Goal: Information Seeking & Learning: Find specific page/section

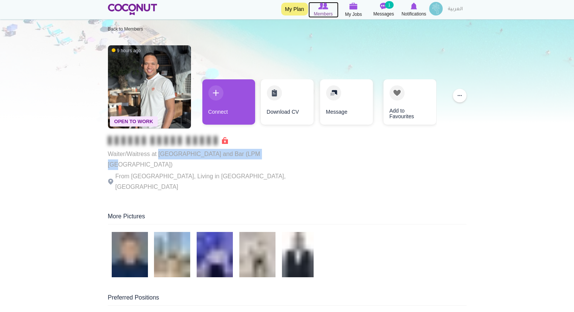
click at [319, 11] on span "Members" at bounding box center [323, 14] width 19 height 8
click at [330, 15] on span "Members" at bounding box center [323, 14] width 19 height 8
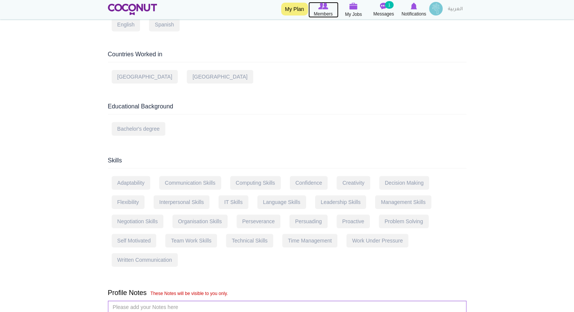
scroll to position [325, 0]
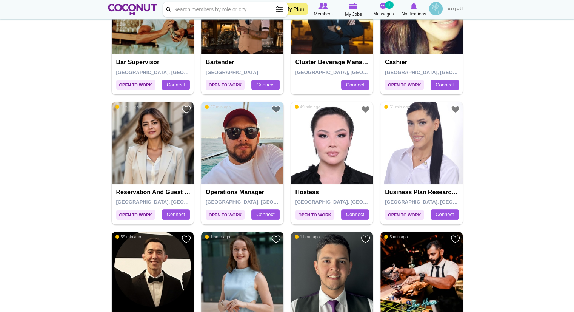
scroll to position [211, 0]
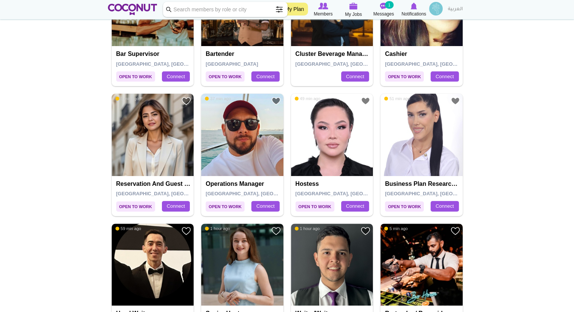
click at [153, 177] on div "Reservation and Guest Relation Manager Dubai, United Arab Emirates Connect" at bounding box center [153, 196] width 82 height 40
click at [153, 182] on h4 "Reservation and Guest Relation Manager" at bounding box center [153, 184] width 75 height 7
click at [165, 147] on img at bounding box center [153, 135] width 82 height 82
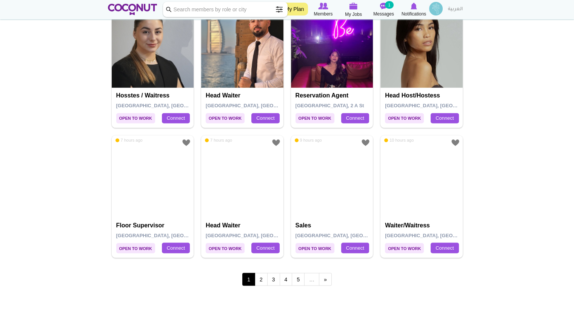
scroll to position [1192, 0]
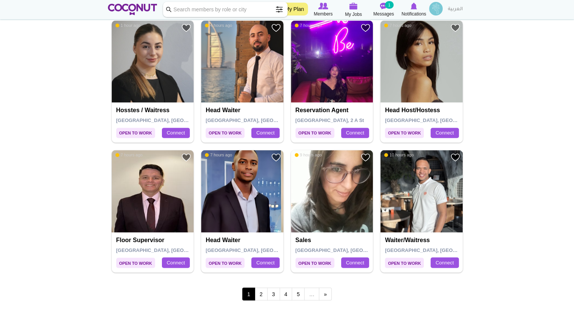
click at [260, 8] on input "Keyword" at bounding box center [225, 9] width 125 height 15
type input "waiter"
click button "Search" at bounding box center [0, 0] width 0 height 0
click at [241, 12] on input "waiter" at bounding box center [225, 9] width 125 height 15
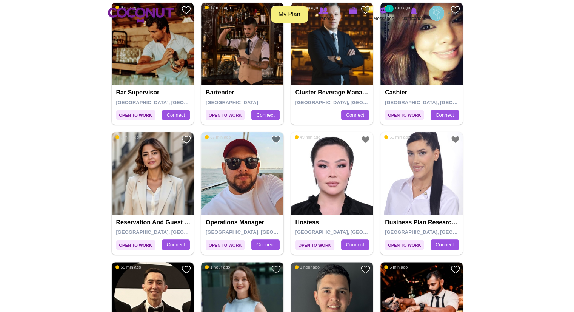
scroll to position [0, 0]
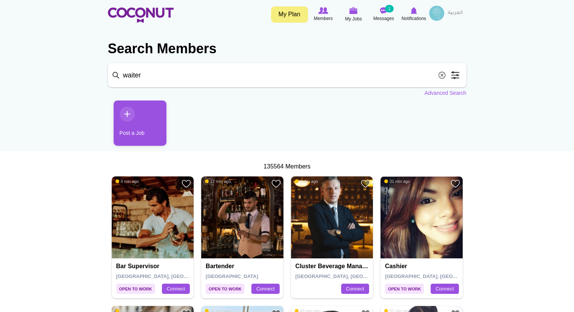
click at [302, 75] on input "waiter" at bounding box center [287, 75] width 359 height 24
click button "Search" at bounding box center [0, 0] width 0 height 0
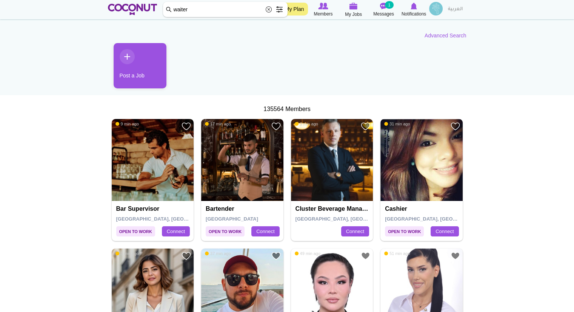
scroll to position [74, 0]
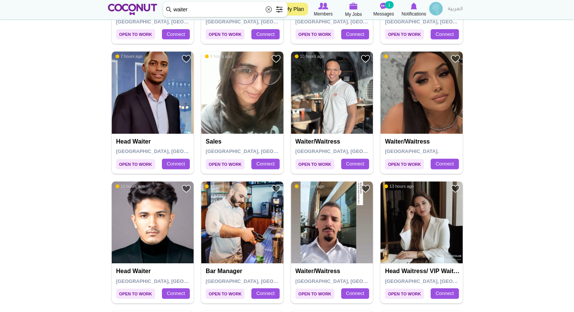
scroll to position [563, 0]
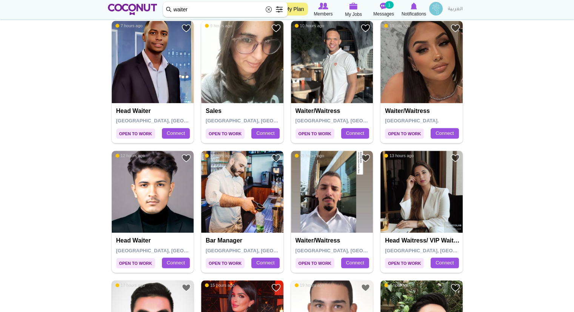
click at [316, 110] on h4 "Waiter/Waitress" at bounding box center [333, 111] width 75 height 7
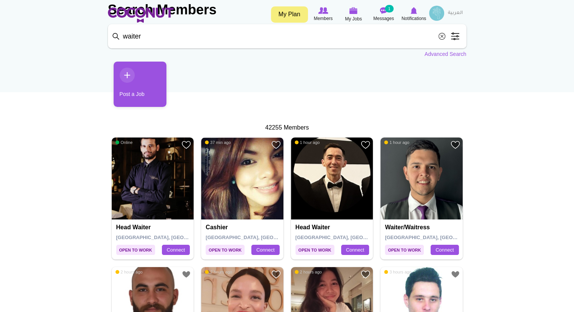
scroll to position [0, 0]
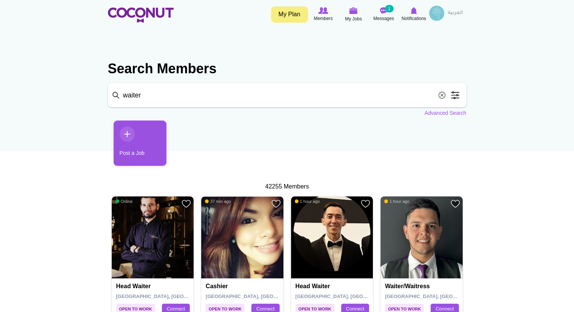
click at [267, 103] on input "waiter" at bounding box center [287, 95] width 359 height 24
type input "waiter"
click button "Search" at bounding box center [0, 0] width 0 height 0
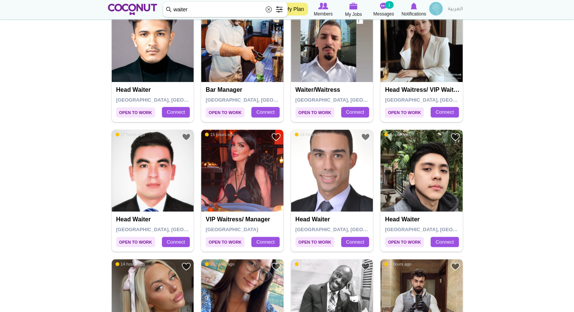
scroll to position [741, 0]
